Goal: Task Accomplishment & Management: Manage account settings

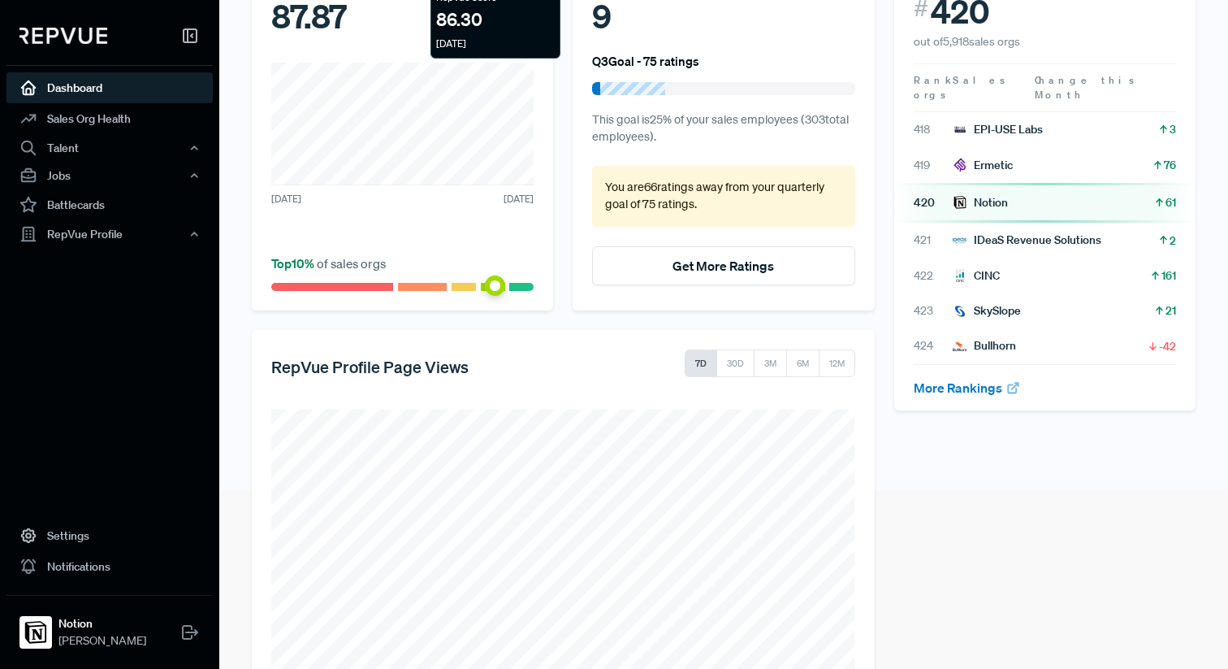
scroll to position [256, 0]
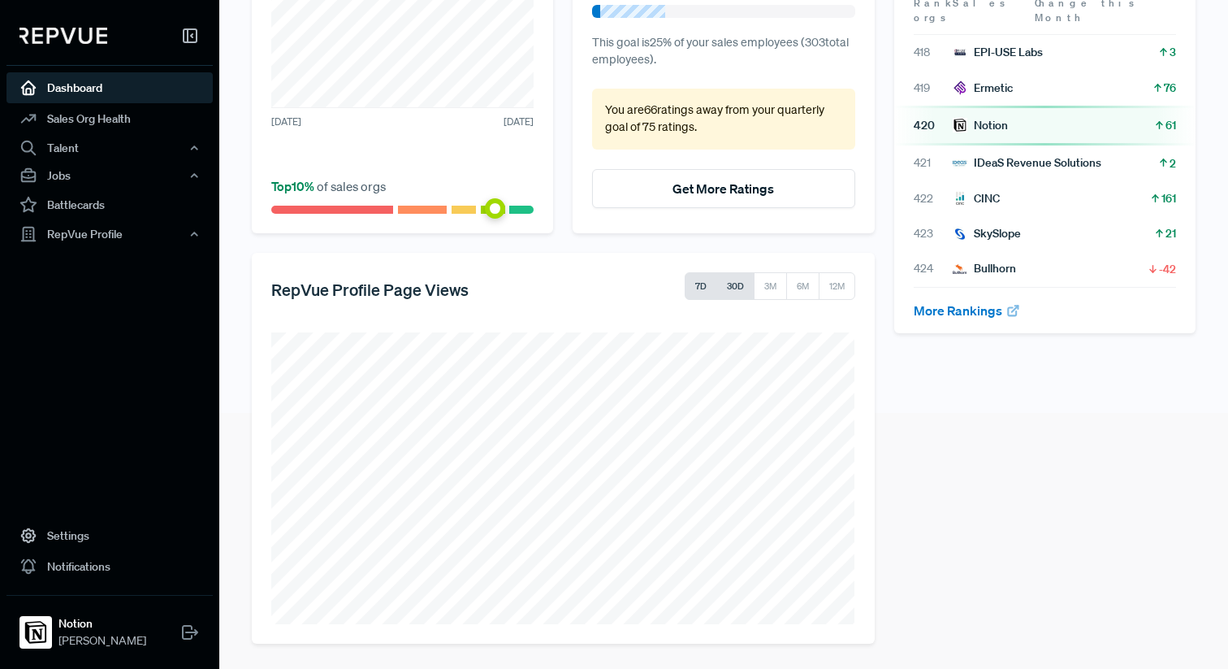
click at [733, 286] on button "30D" at bounding box center [736, 286] width 38 height 28
click at [767, 285] on button "3M" at bounding box center [770, 286] width 33 height 28
click at [159, 229] on div "RepVue Profile" at bounding box center [109, 234] width 206 height 28
click at [81, 314] on link "Questions on Q&A" at bounding box center [131, 316] width 206 height 26
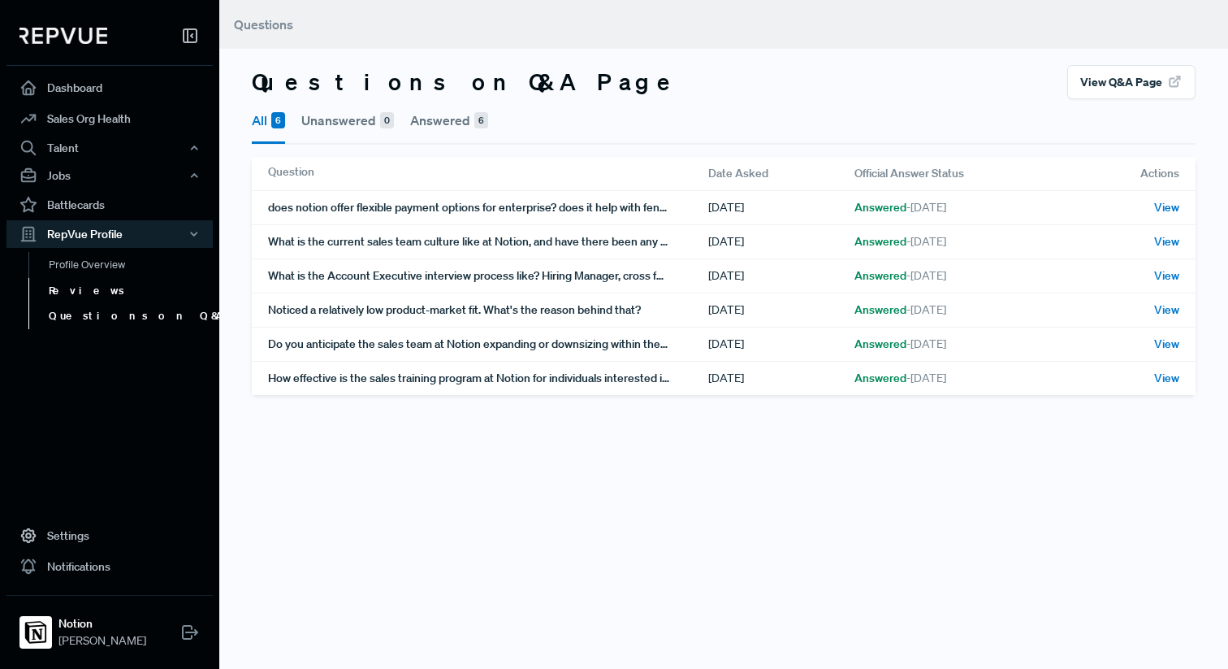
click at [77, 287] on link "Reviews" at bounding box center [131, 291] width 206 height 26
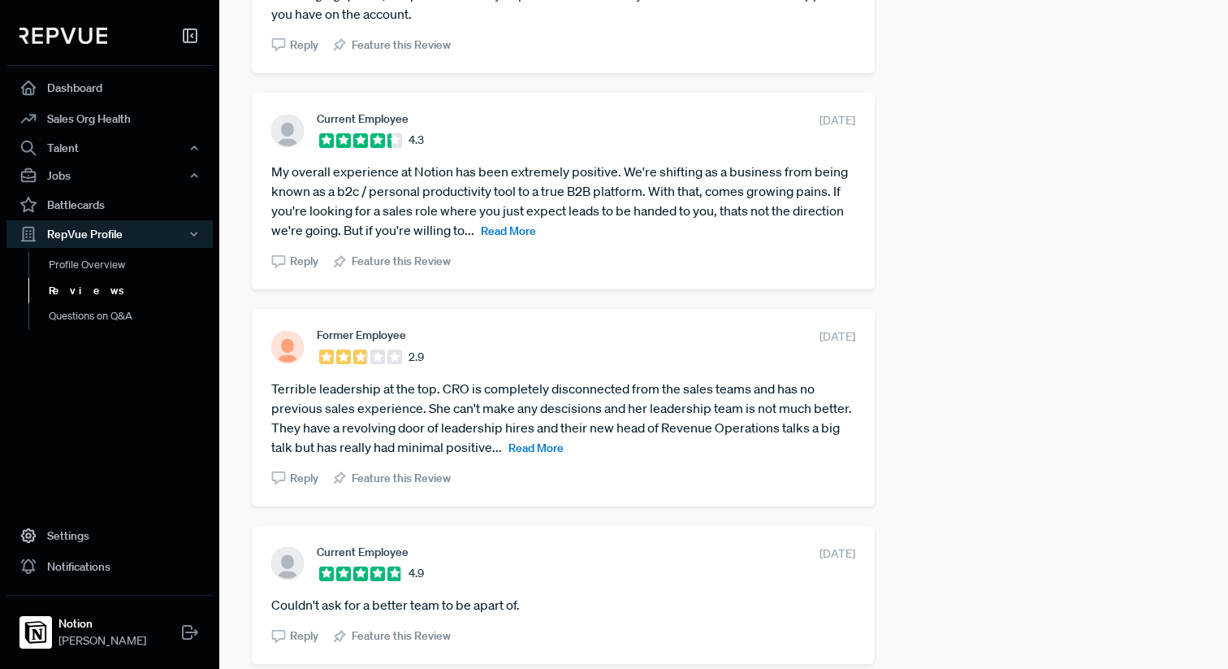
scroll to position [754, 0]
